Goal: Task Accomplishment & Management: Use online tool/utility

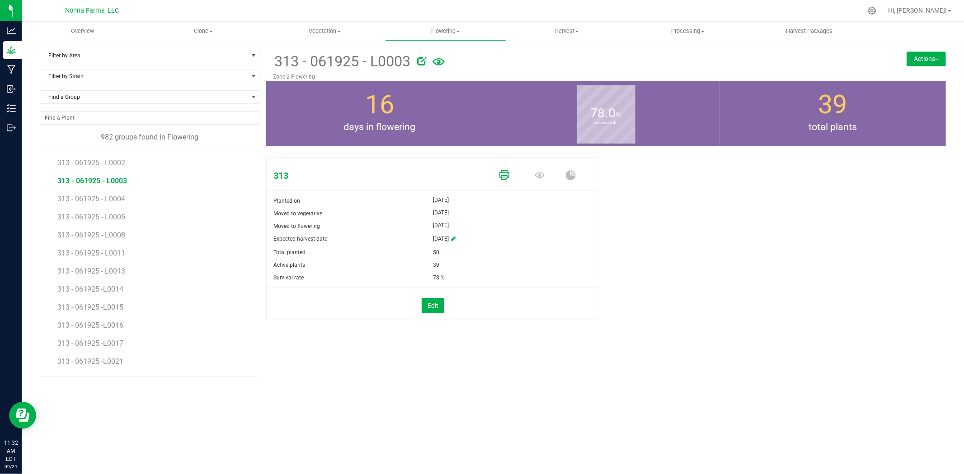
click at [506, 175] on icon at bounding box center [504, 175] width 10 height 10
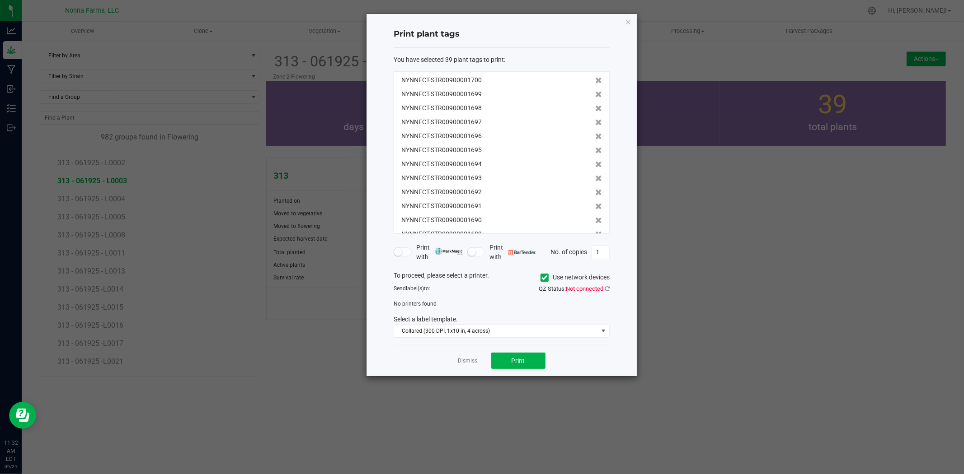
click at [547, 276] on span at bounding box center [544, 278] width 8 height 8
click at [0, 0] on input "Use network devices" at bounding box center [0, 0] width 0 height 0
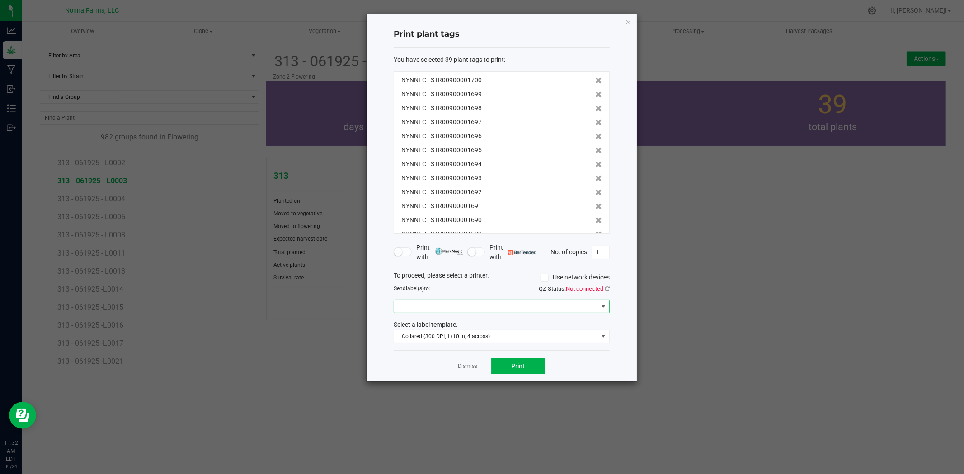
click at [517, 307] on span at bounding box center [496, 306] width 204 height 13
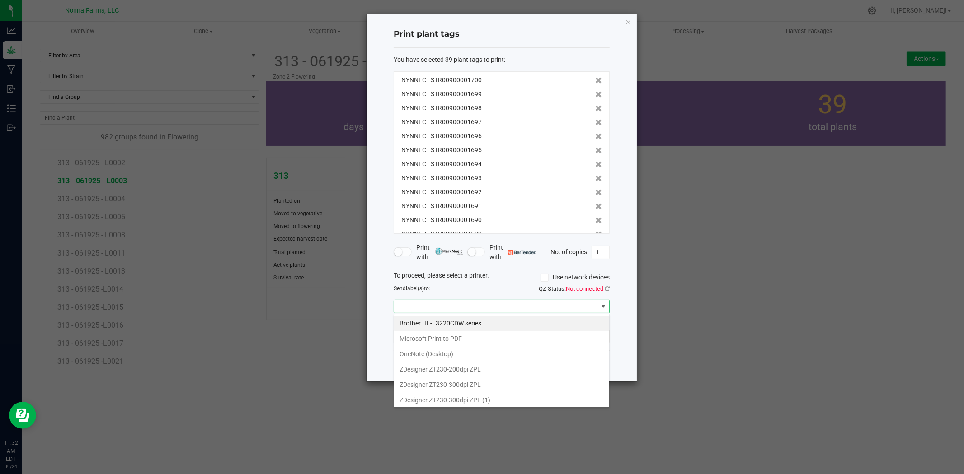
scroll to position [14, 216]
click at [487, 403] on \(1\) "ZDesigner ZT230-300dpi ZPL (1)" at bounding box center [501, 400] width 215 height 15
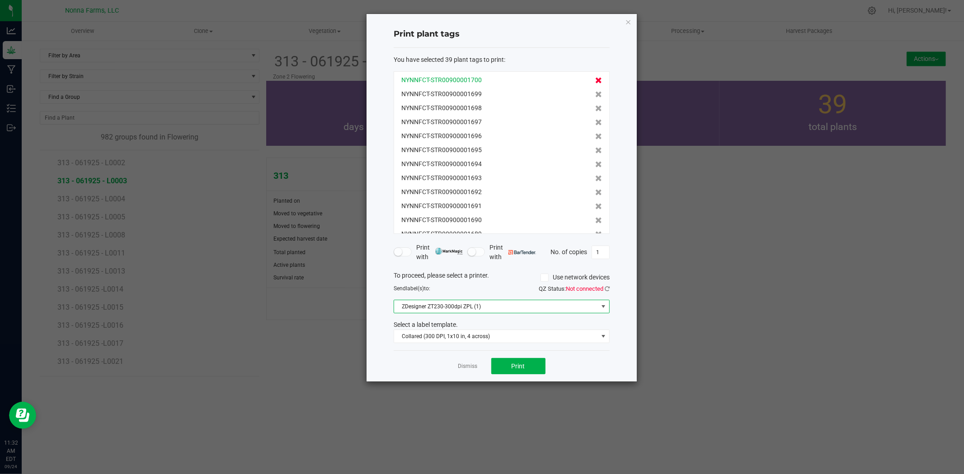
click at [595, 79] on icon at bounding box center [598, 80] width 7 height 6
click at [595, 91] on icon at bounding box center [598, 94] width 7 height 6
click at [595, 79] on icon at bounding box center [598, 80] width 7 height 6
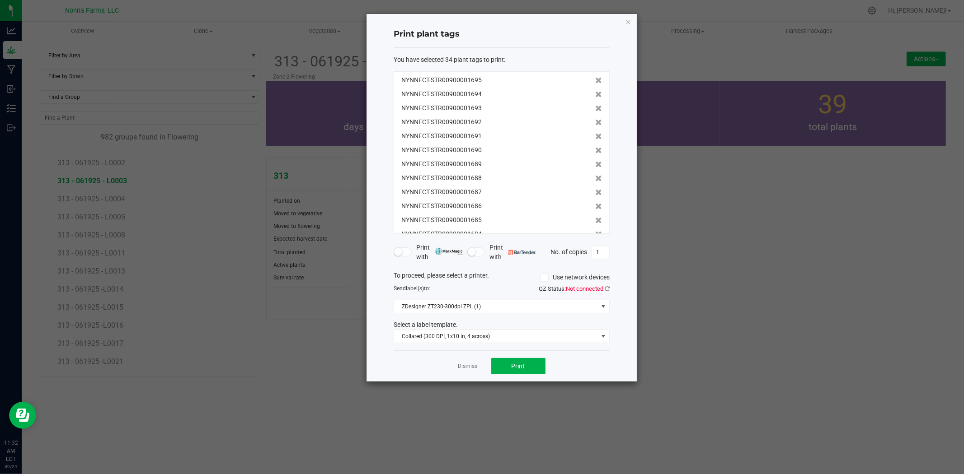
click at [595, 79] on icon at bounding box center [598, 80] width 7 height 6
click at [595, 91] on icon at bounding box center [598, 94] width 7 height 6
click at [595, 79] on icon at bounding box center [598, 80] width 7 height 6
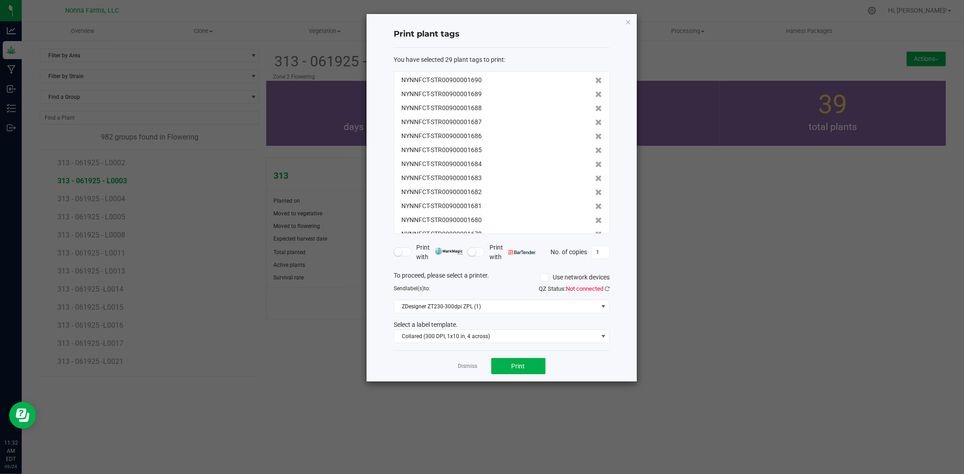
click at [595, 79] on icon at bounding box center [598, 80] width 7 height 6
click at [595, 91] on icon at bounding box center [598, 94] width 7 height 6
click at [595, 79] on icon at bounding box center [598, 80] width 7 height 6
click at [595, 91] on icon at bounding box center [598, 94] width 7 height 6
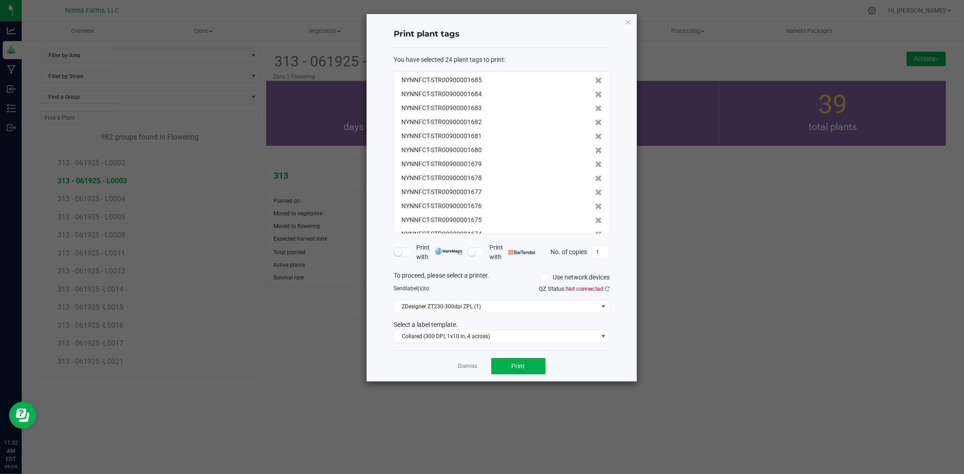
click at [595, 79] on icon at bounding box center [598, 80] width 7 height 6
click at [595, 82] on icon at bounding box center [598, 80] width 7 height 6
click at [595, 79] on icon at bounding box center [598, 80] width 7 height 6
click at [595, 91] on icon at bounding box center [598, 94] width 7 height 6
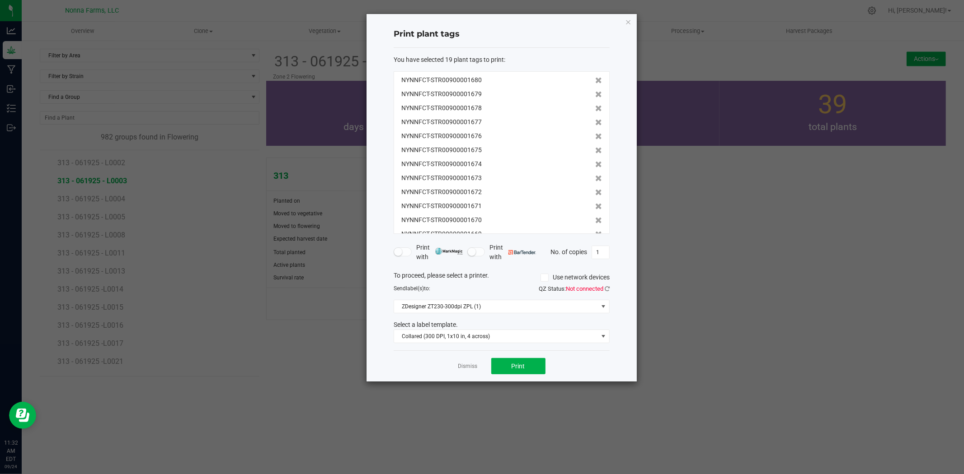
click at [595, 79] on icon at bounding box center [598, 80] width 7 height 6
click at [595, 91] on icon at bounding box center [598, 94] width 7 height 6
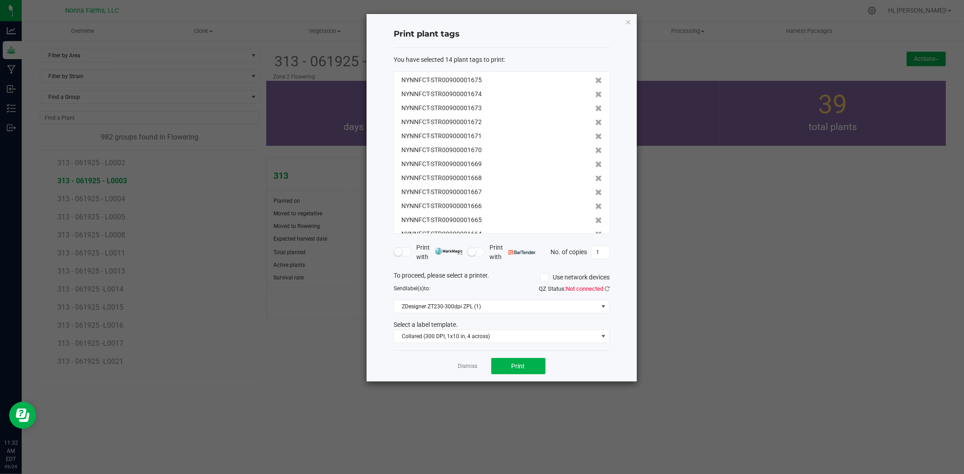
click at [595, 79] on icon at bounding box center [598, 80] width 7 height 6
click at [586, 79] on div "NYNNFCT-STR00900001672" at bounding box center [501, 79] width 201 height 9
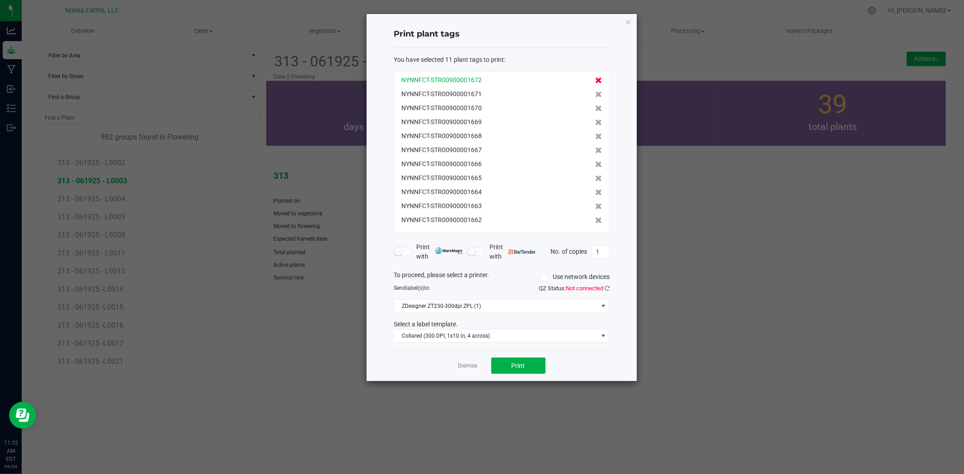
click at [587, 80] on div "NYNNFCT-STR00900001672" at bounding box center [501, 79] width 201 height 9
click at [595, 80] on icon at bounding box center [598, 80] width 7 height 6
click at [595, 91] on icon at bounding box center [598, 94] width 7 height 6
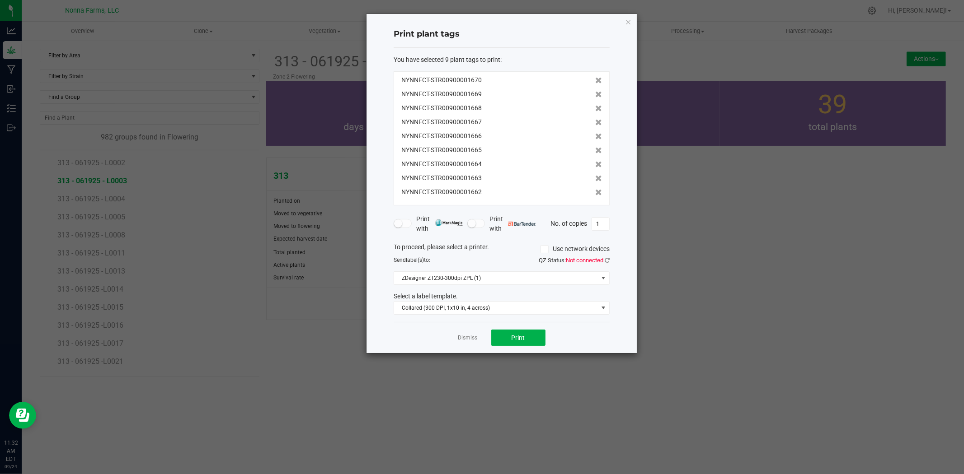
click at [595, 80] on icon at bounding box center [598, 80] width 7 height 6
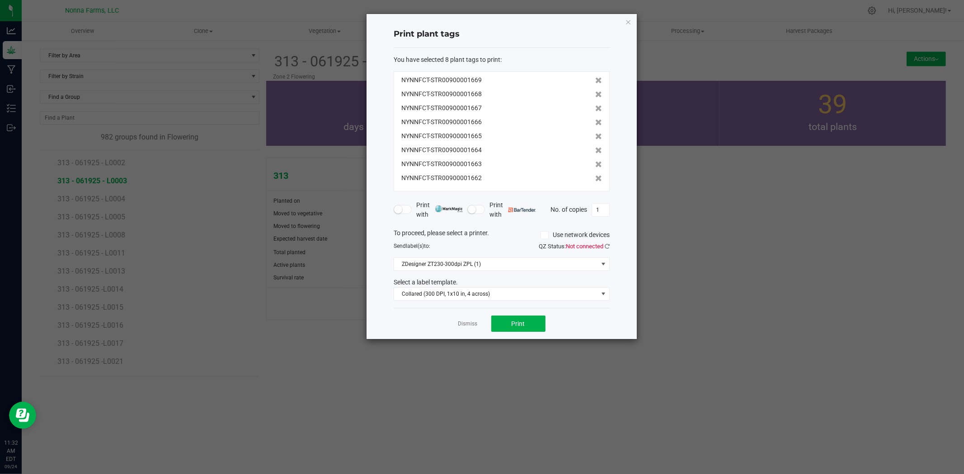
click at [595, 80] on icon at bounding box center [598, 80] width 7 height 6
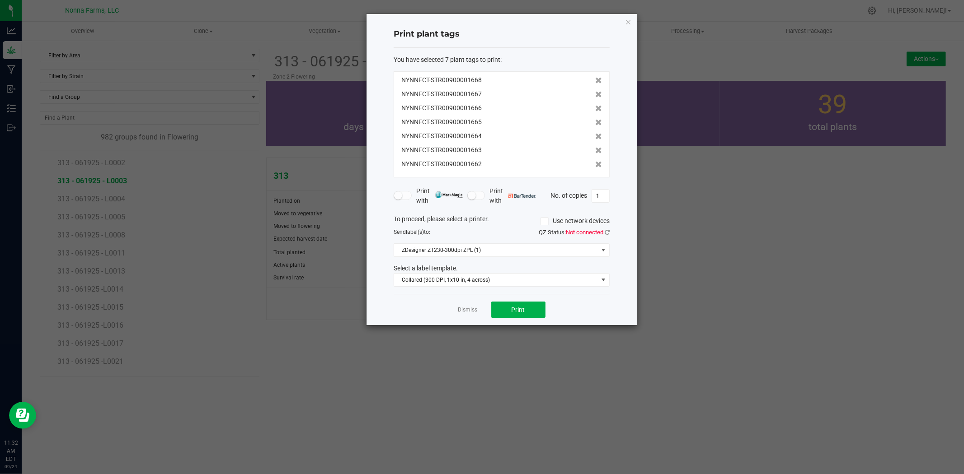
click at [595, 80] on icon at bounding box center [598, 80] width 7 height 6
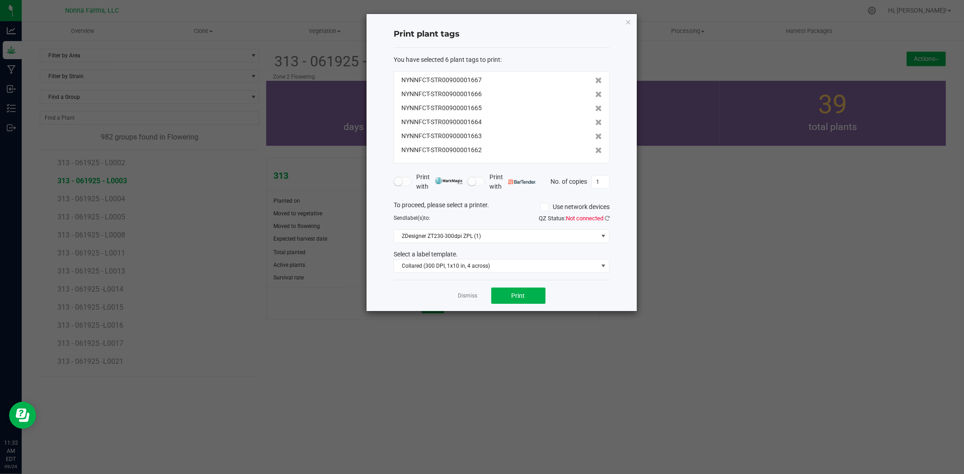
click at [595, 80] on icon at bounding box center [598, 80] width 7 height 6
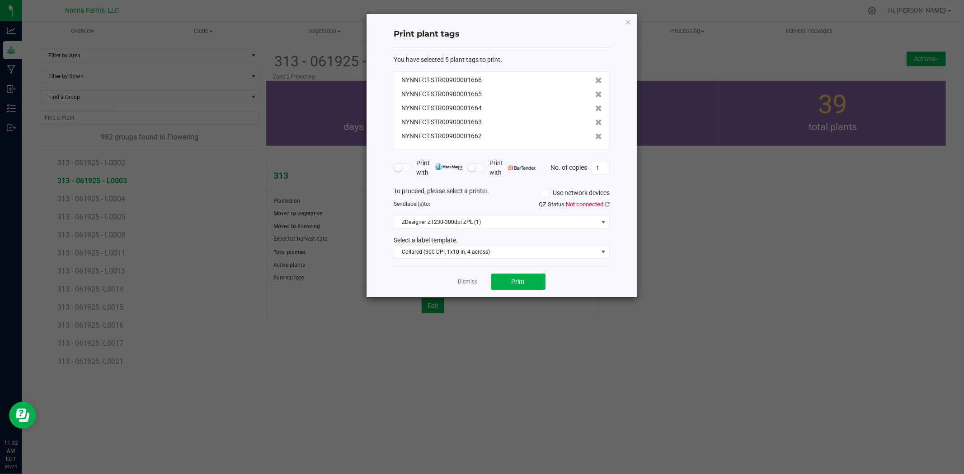
click at [595, 80] on icon at bounding box center [598, 80] width 7 height 6
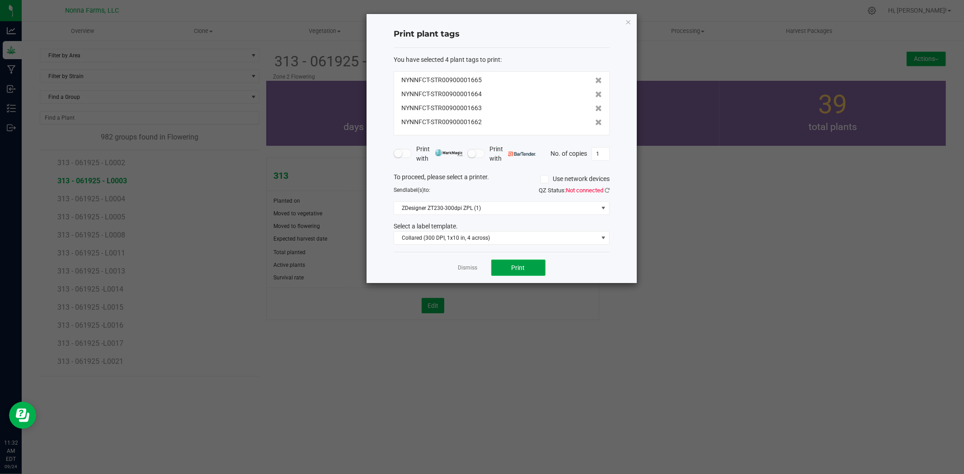
click at [525, 265] on button "Print" at bounding box center [518, 268] width 54 height 16
click at [466, 267] on link "Dismiss" at bounding box center [467, 268] width 19 height 8
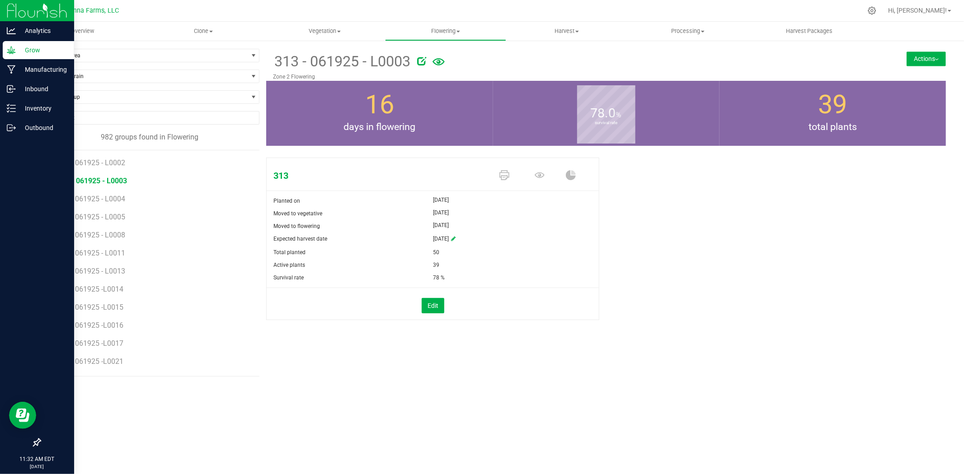
click at [13, 48] on icon at bounding box center [11, 50] width 9 height 9
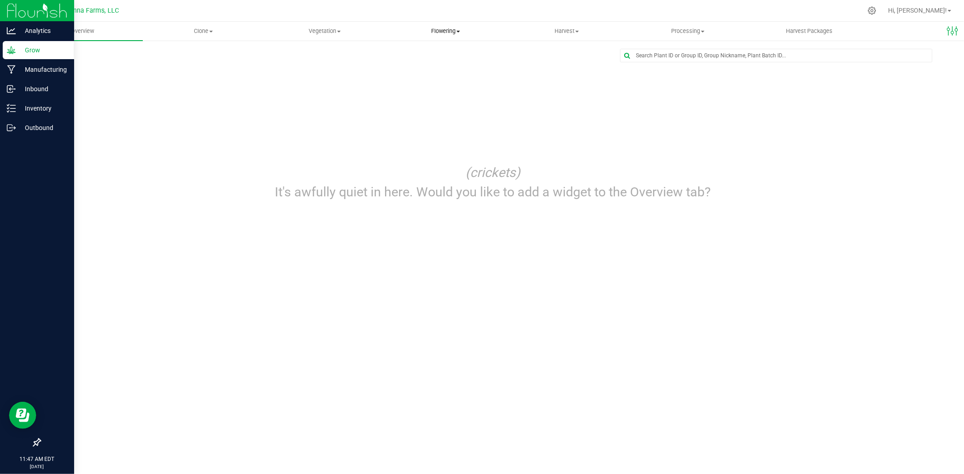
click at [465, 33] on span "Flowering" at bounding box center [445, 31] width 120 height 8
click at [426, 61] on span "Flowering groups" at bounding box center [422, 65] width 75 height 8
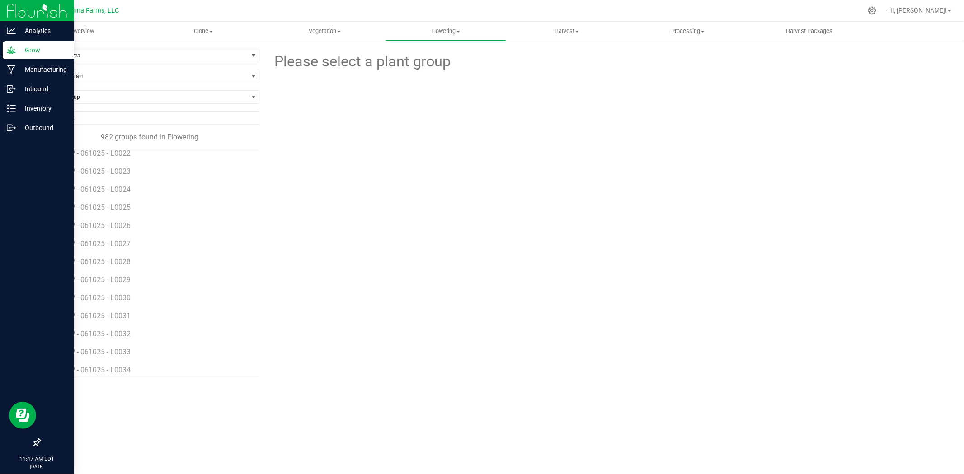
scroll to position [1305, 0]
click at [98, 307] on span "ALXP - 061025 - L0038" at bounding box center [94, 304] width 75 height 9
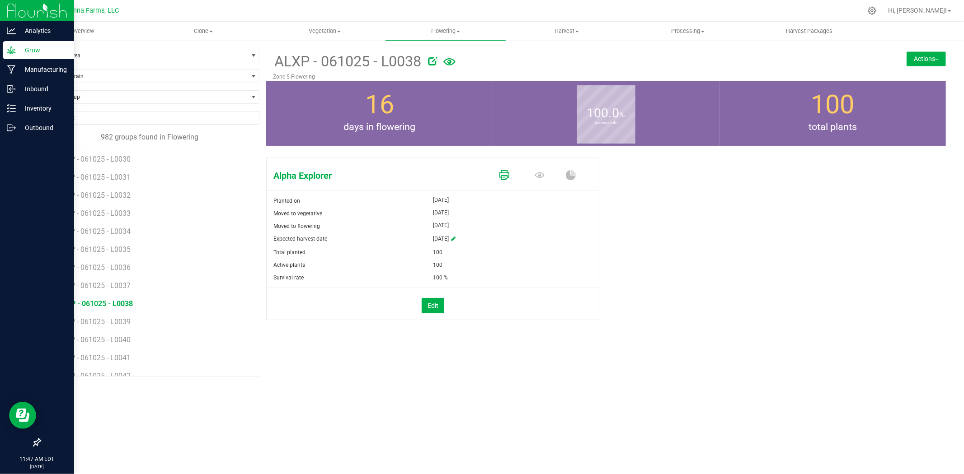
click at [508, 175] on icon at bounding box center [504, 175] width 10 height 10
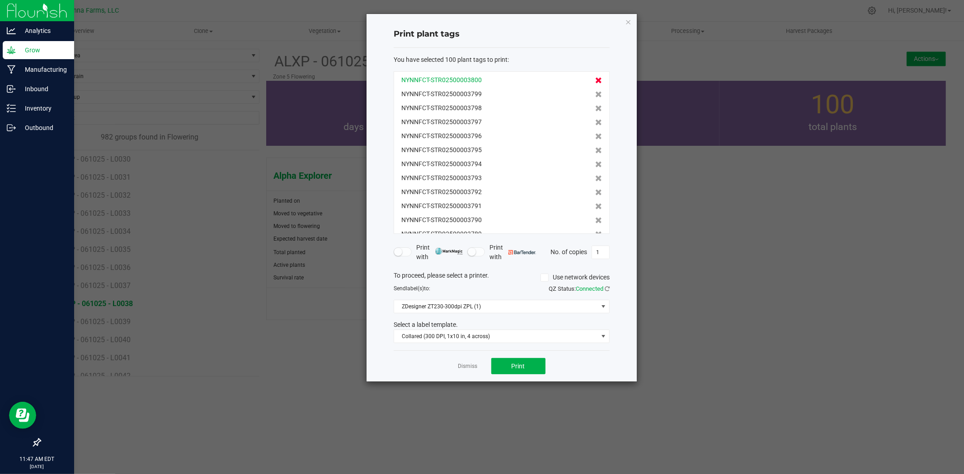
click at [595, 81] on icon at bounding box center [598, 80] width 7 height 6
click at [595, 91] on icon at bounding box center [598, 94] width 7 height 6
click at [595, 81] on icon at bounding box center [598, 80] width 7 height 6
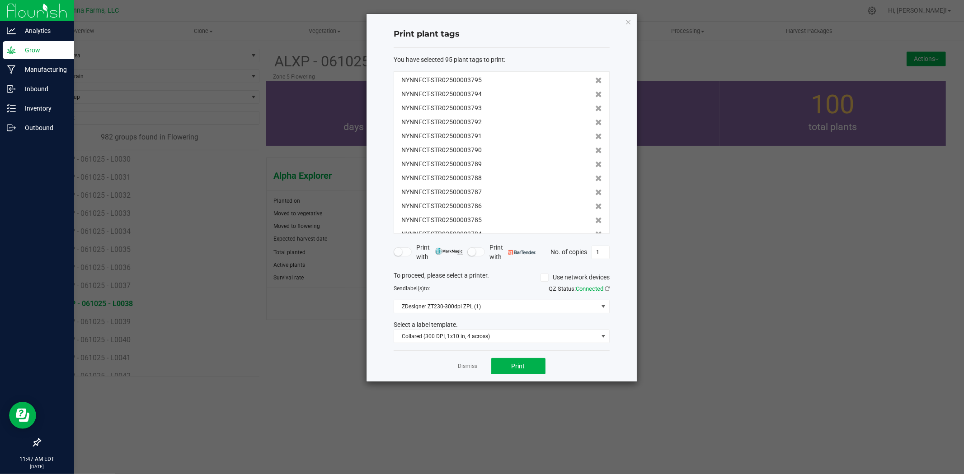
click at [595, 81] on icon at bounding box center [598, 80] width 7 height 6
click at [595, 91] on icon at bounding box center [598, 94] width 7 height 6
click at [595, 81] on icon at bounding box center [598, 80] width 7 height 6
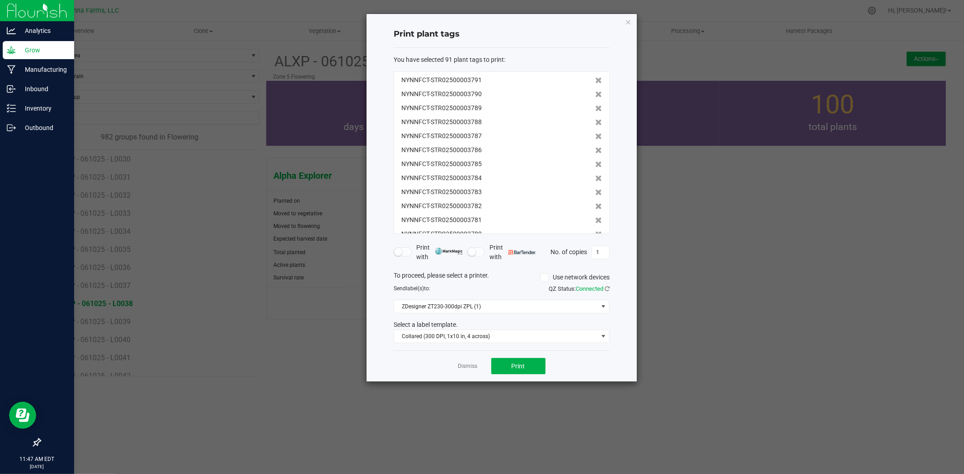
click at [595, 91] on icon at bounding box center [598, 94] width 7 height 6
click at [595, 81] on icon at bounding box center [598, 80] width 7 height 6
click at [467, 363] on link "Dismiss" at bounding box center [467, 367] width 19 height 8
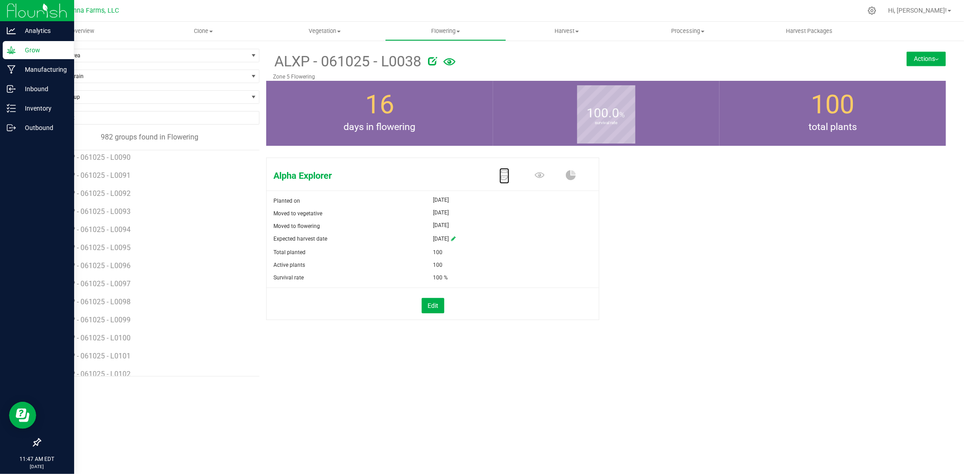
scroll to position [2209, 0]
click at [96, 51] on span "Filter by Area" at bounding box center [143, 55] width 207 height 13
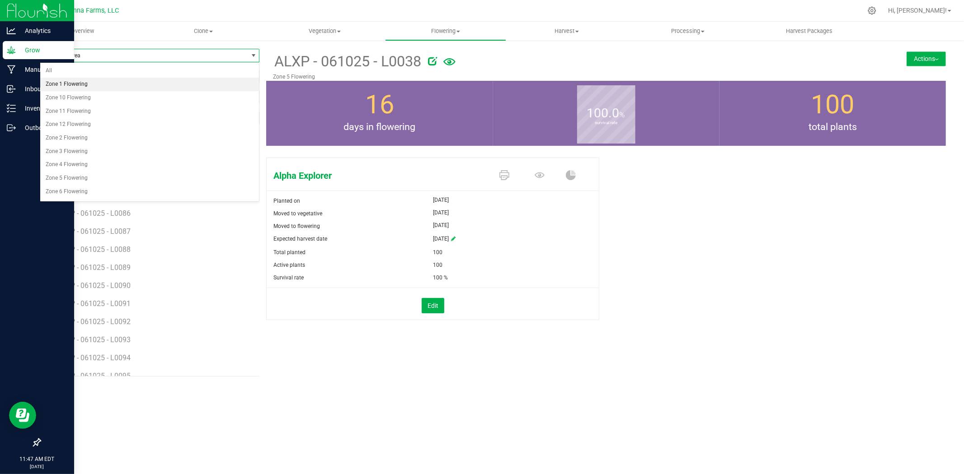
click at [86, 85] on li "Zone 1 Flowering" at bounding box center [149, 85] width 219 height 14
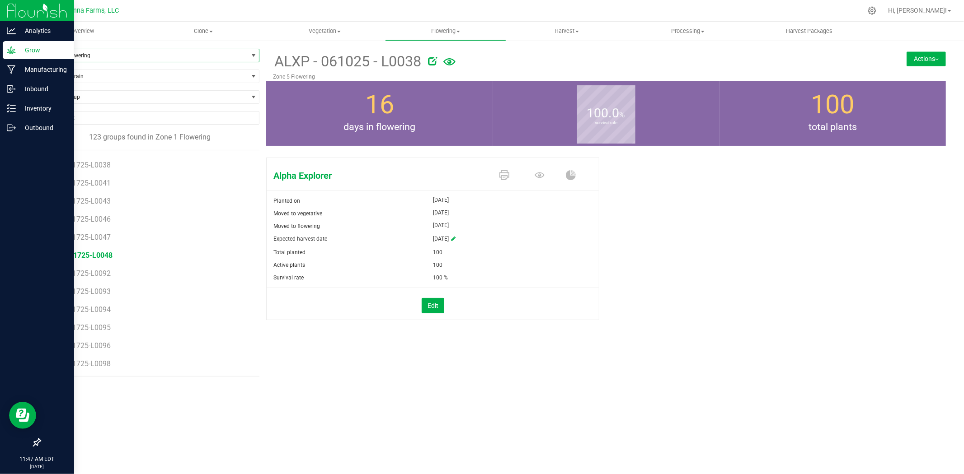
click at [107, 257] on span "SP-61725-L0048" at bounding box center [84, 255] width 55 height 9
click at [507, 175] on icon at bounding box center [504, 175] width 10 height 10
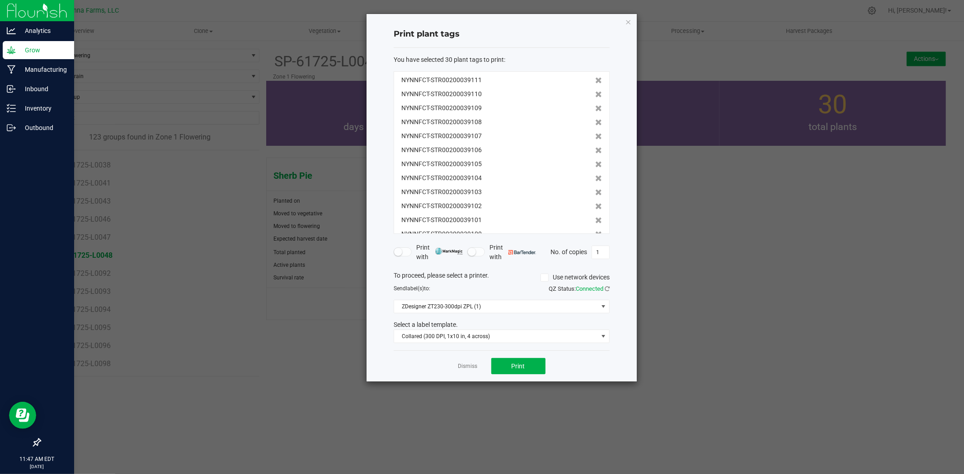
click at [594, 80] on div "NYNNFCT-STR00200039111 NYNNFCT-STR00200039110 NYNNFCT-STR00200039109 NYNNFCT-ST…" at bounding box center [502, 152] width 216 height 163
click at [593, 80] on div "NYNNFCT-STR00200039111 NYNNFCT-STR00200039110 NYNNFCT-STR00200039109 NYNNFCT-ST…" at bounding box center [502, 152] width 216 height 163
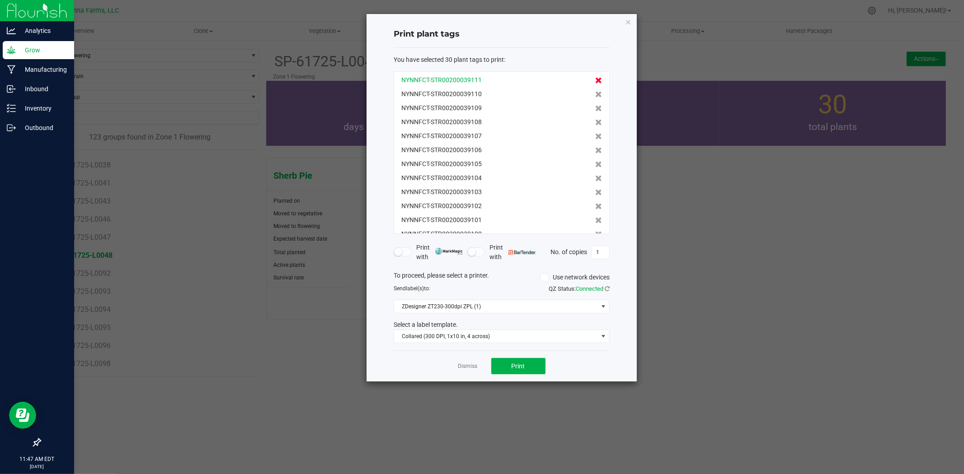
click at [595, 80] on icon at bounding box center [598, 80] width 7 height 6
click at [595, 91] on icon at bounding box center [598, 94] width 7 height 6
click at [595, 80] on icon at bounding box center [598, 80] width 7 height 6
click at [595, 91] on icon at bounding box center [598, 94] width 7 height 6
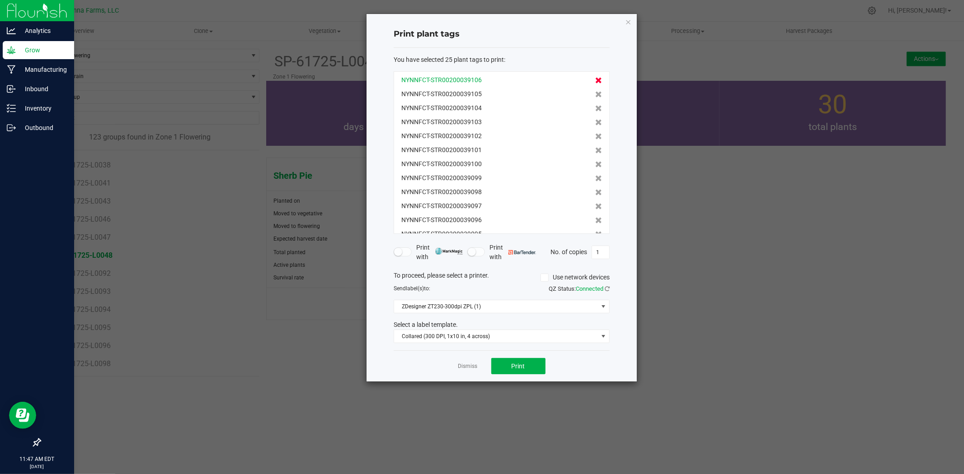
click at [595, 80] on icon at bounding box center [598, 80] width 7 height 6
click at [595, 91] on icon at bounding box center [598, 94] width 7 height 6
click at [595, 80] on icon at bounding box center [598, 80] width 7 height 6
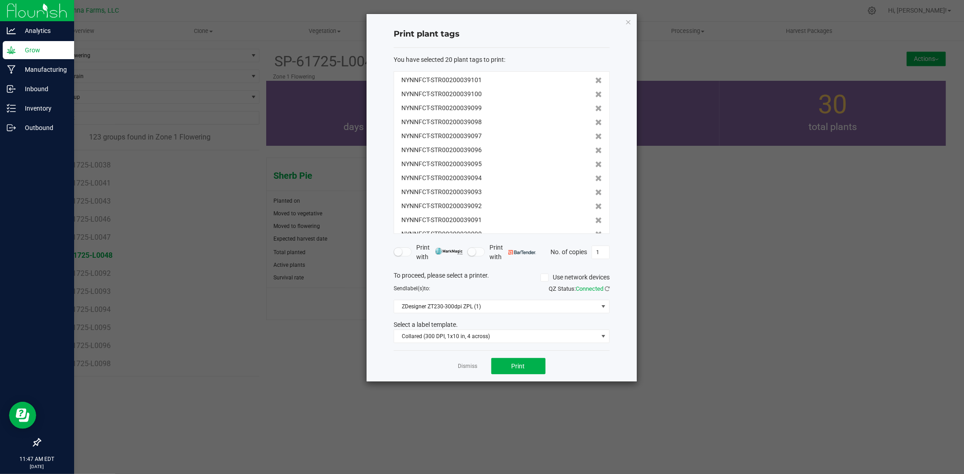
click at [595, 80] on icon at bounding box center [598, 80] width 7 height 6
click at [595, 91] on icon at bounding box center [598, 94] width 7 height 6
click at [595, 80] on icon at bounding box center [598, 80] width 7 height 6
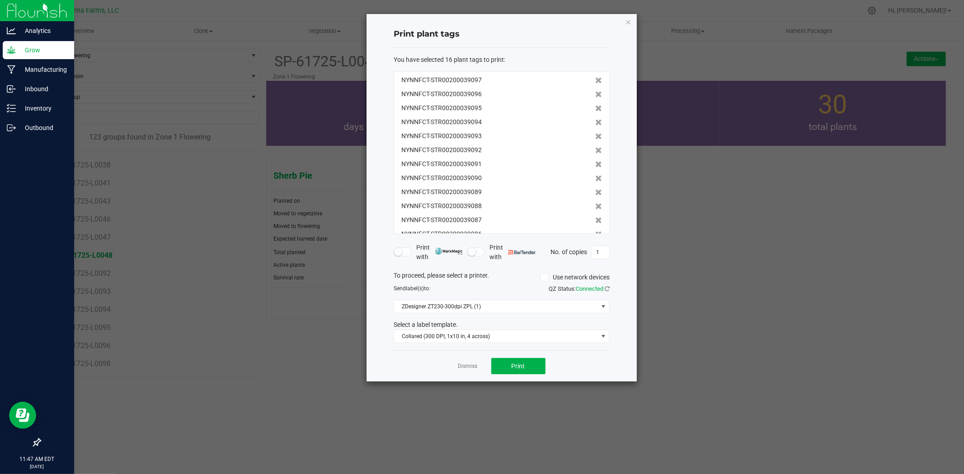
click at [595, 91] on icon at bounding box center [598, 94] width 7 height 6
click at [595, 80] on icon at bounding box center [598, 80] width 7 height 6
click at [595, 91] on icon at bounding box center [598, 94] width 7 height 6
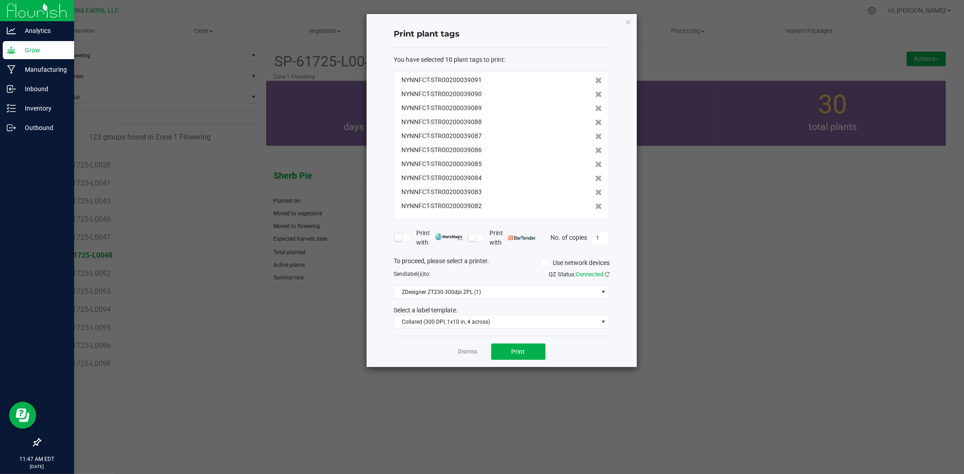
click at [595, 80] on icon at bounding box center [598, 80] width 7 height 6
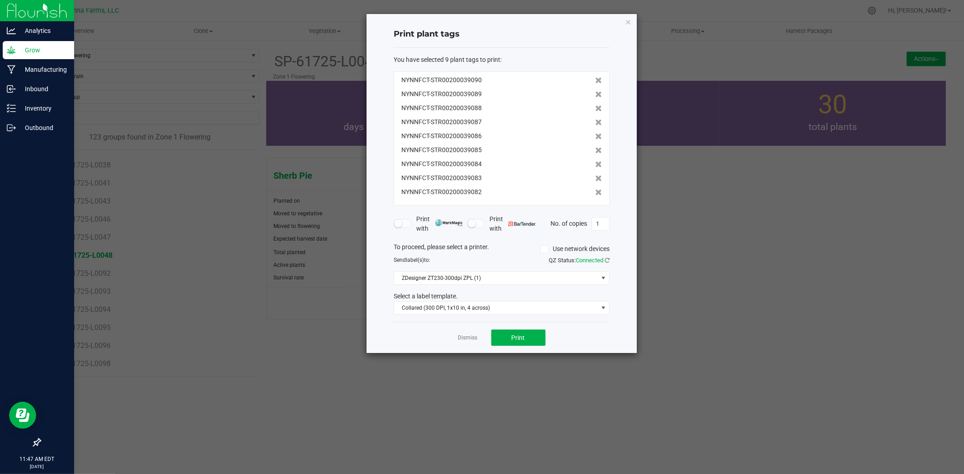
click at [595, 80] on icon at bounding box center [598, 80] width 7 height 6
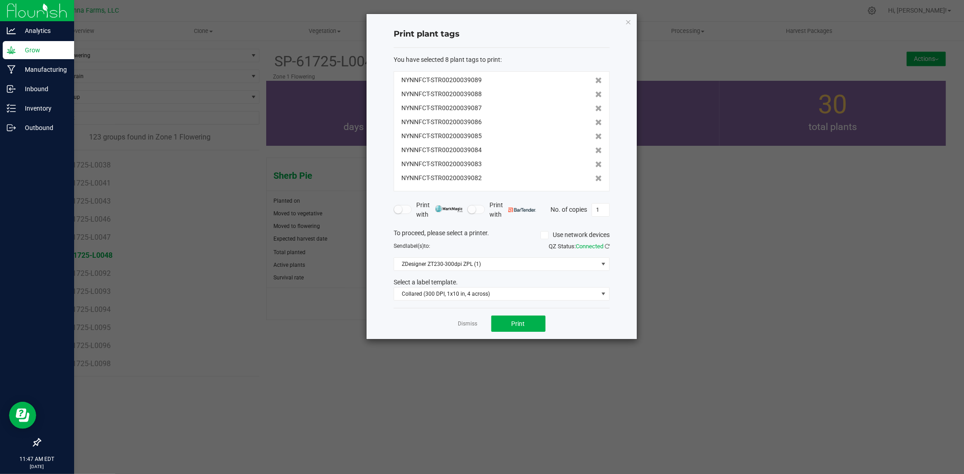
click at [595, 80] on icon at bounding box center [598, 80] width 7 height 6
click at [595, 91] on icon at bounding box center [598, 94] width 7 height 6
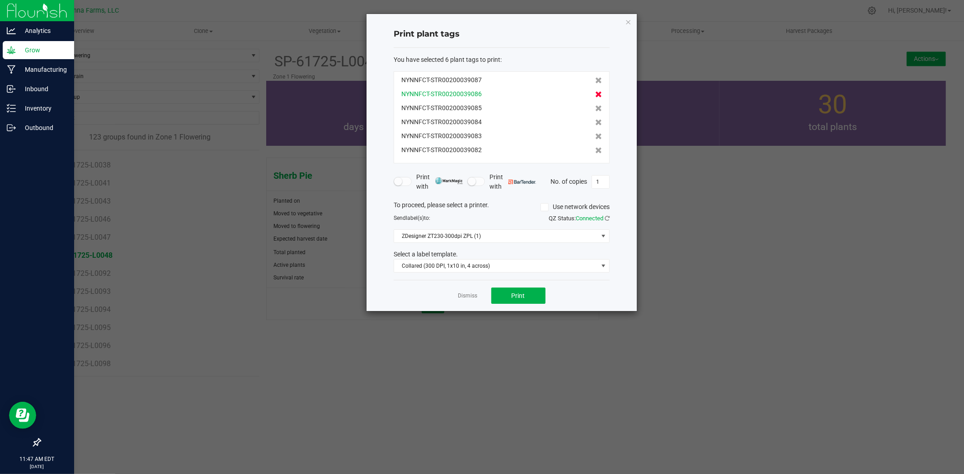
click at [595, 81] on icon at bounding box center [598, 80] width 7 height 6
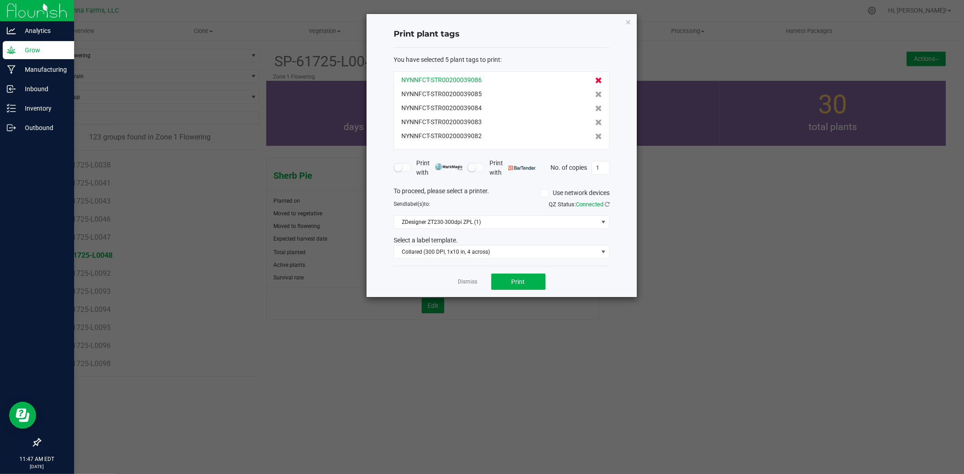
click at [595, 81] on icon at bounding box center [598, 80] width 7 height 6
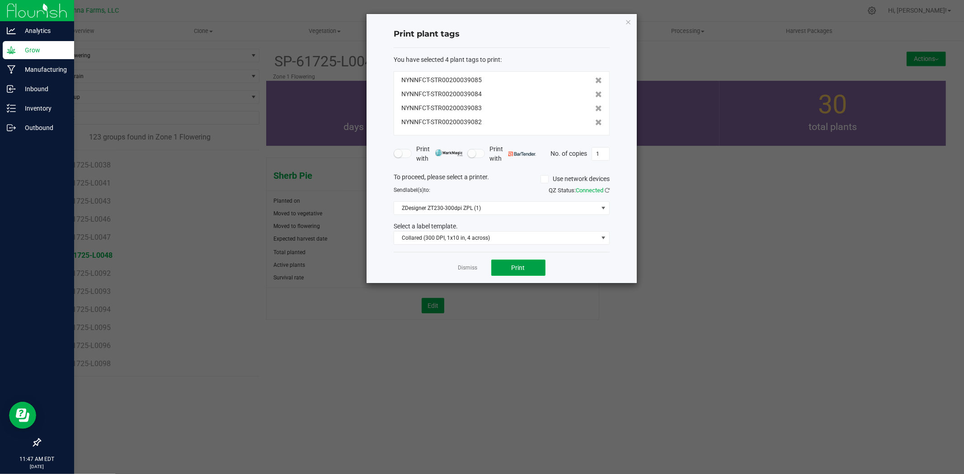
click at [525, 267] on button "Print" at bounding box center [518, 268] width 54 height 16
